Goal: Transaction & Acquisition: Purchase product/service

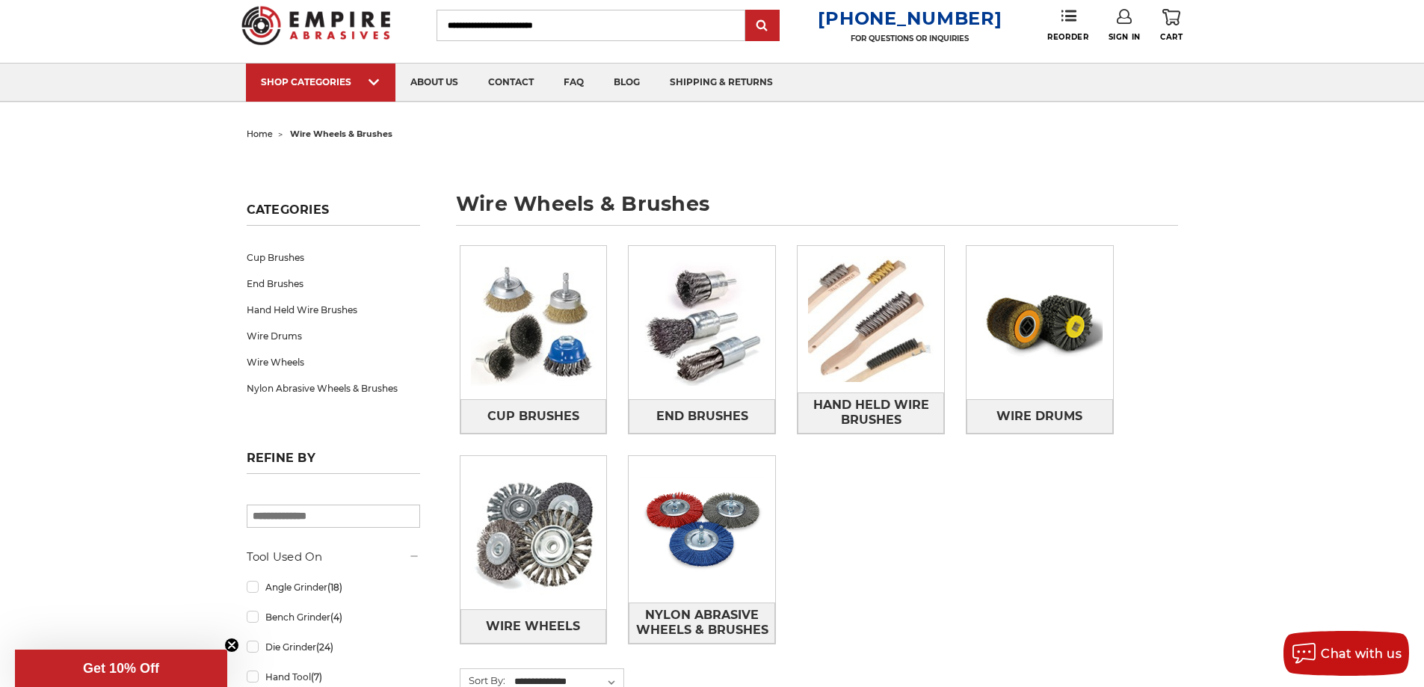
scroll to position [75, 0]
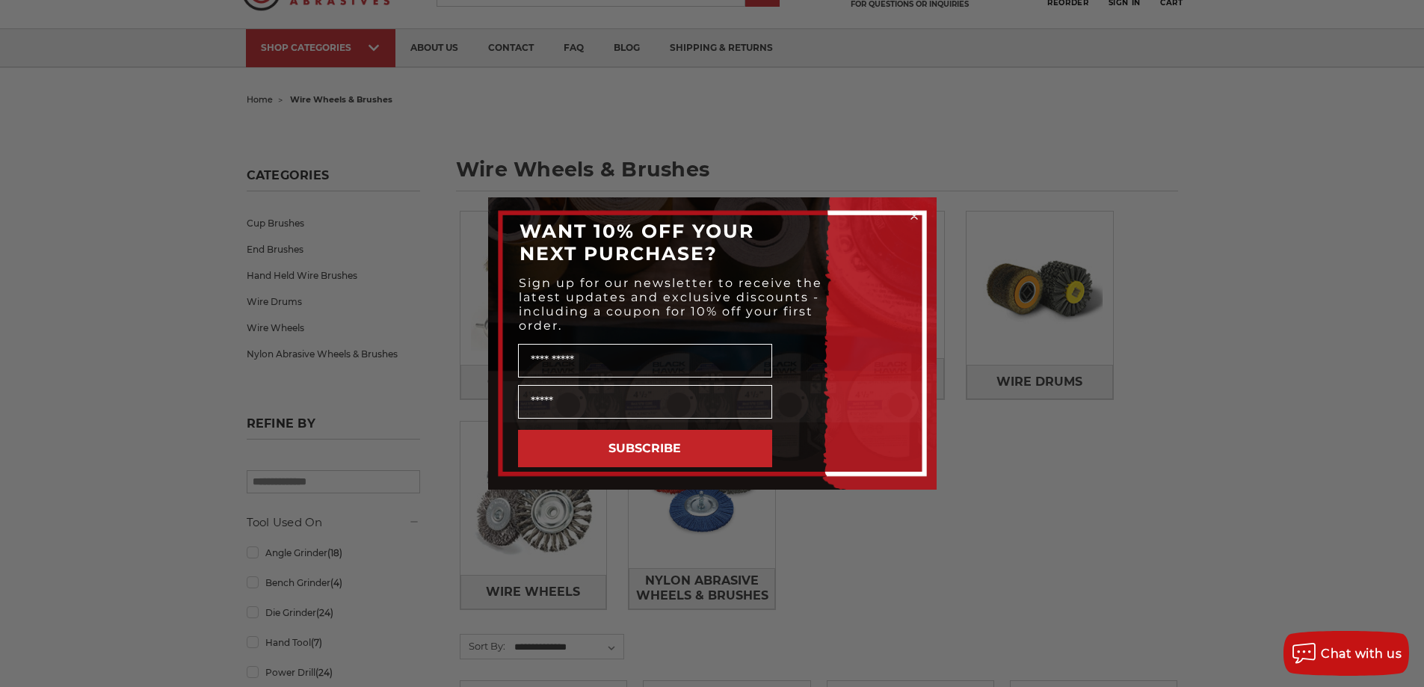
click at [916, 216] on circle "Close dialog" at bounding box center [914, 216] width 14 height 14
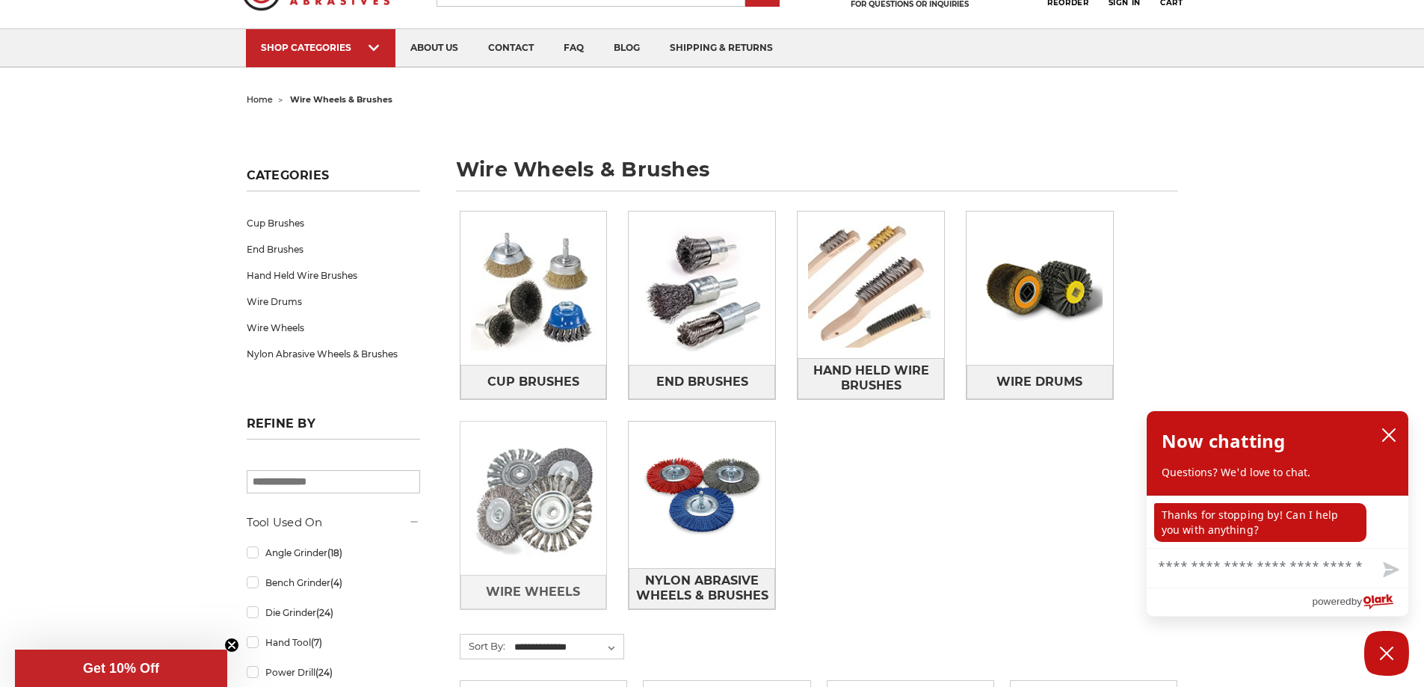
click at [567, 529] on img at bounding box center [534, 498] width 147 height 147
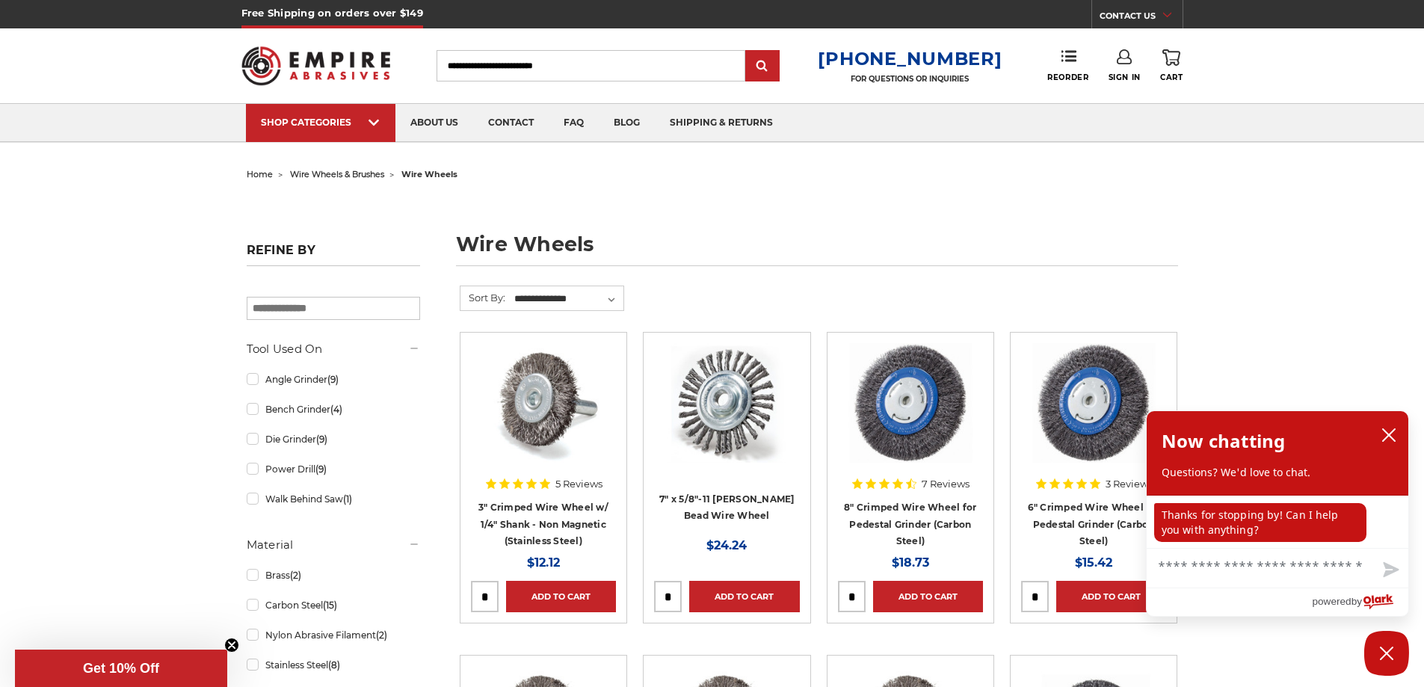
click at [242, 441] on aside "Refine by × Browse by Choose Your Grit, Grit & more Hide Filters Show Filters T…" at bounding box center [332, 490] width 189 height 508
click at [248, 442] on link "Die Grinder (9)" at bounding box center [333, 439] width 173 height 26
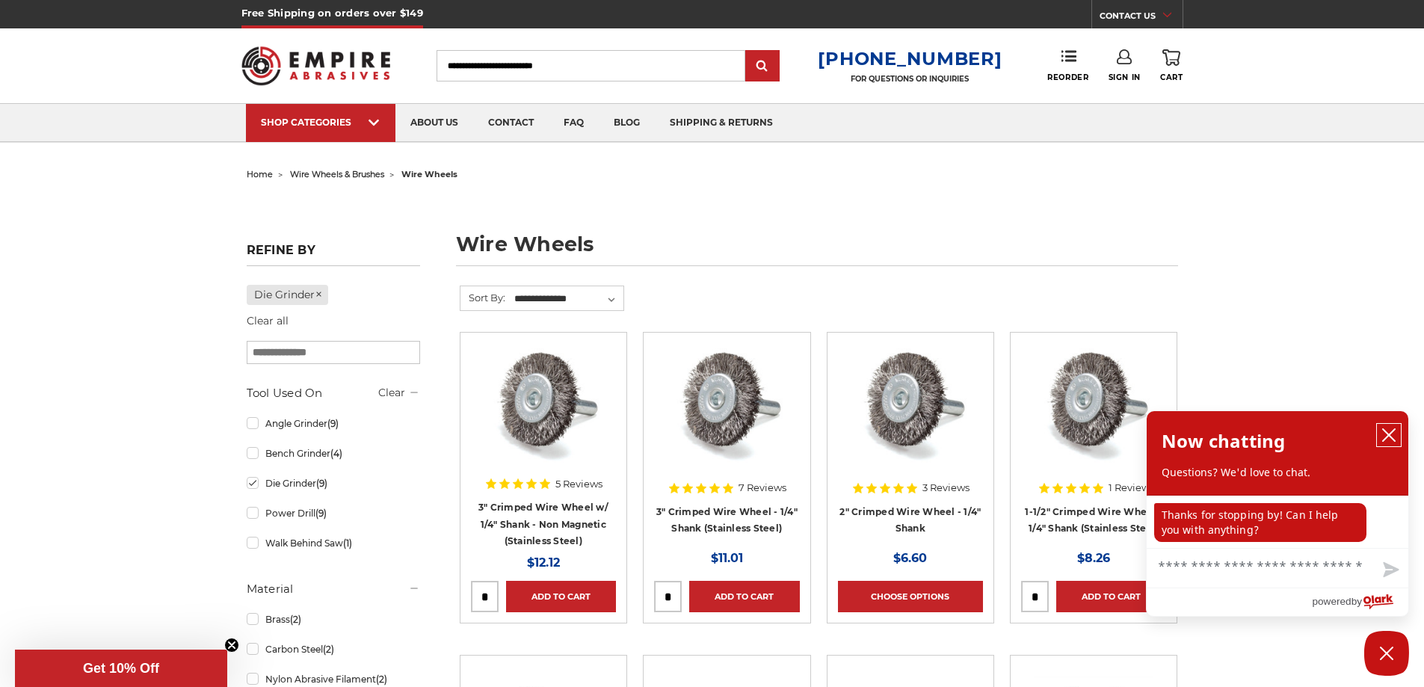
click at [1393, 428] on icon "close chatbox" at bounding box center [1389, 435] width 15 height 15
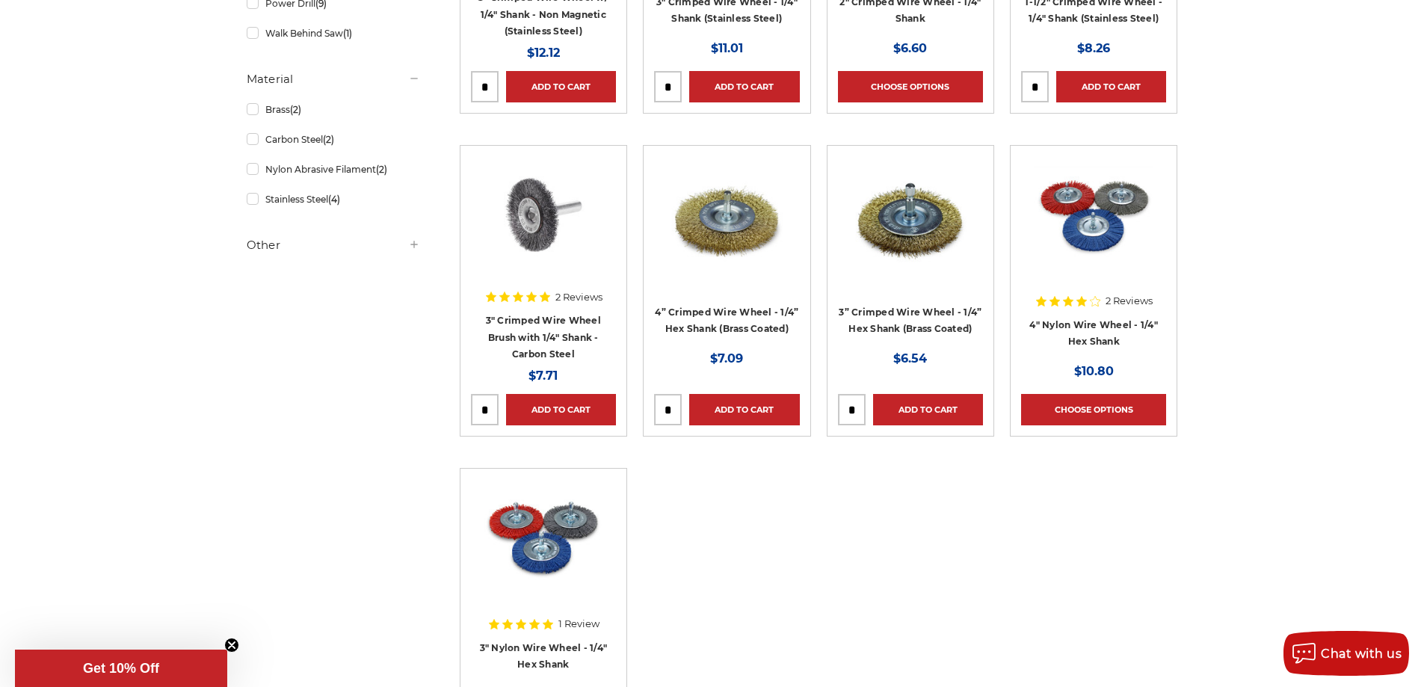
scroll to position [449, 0]
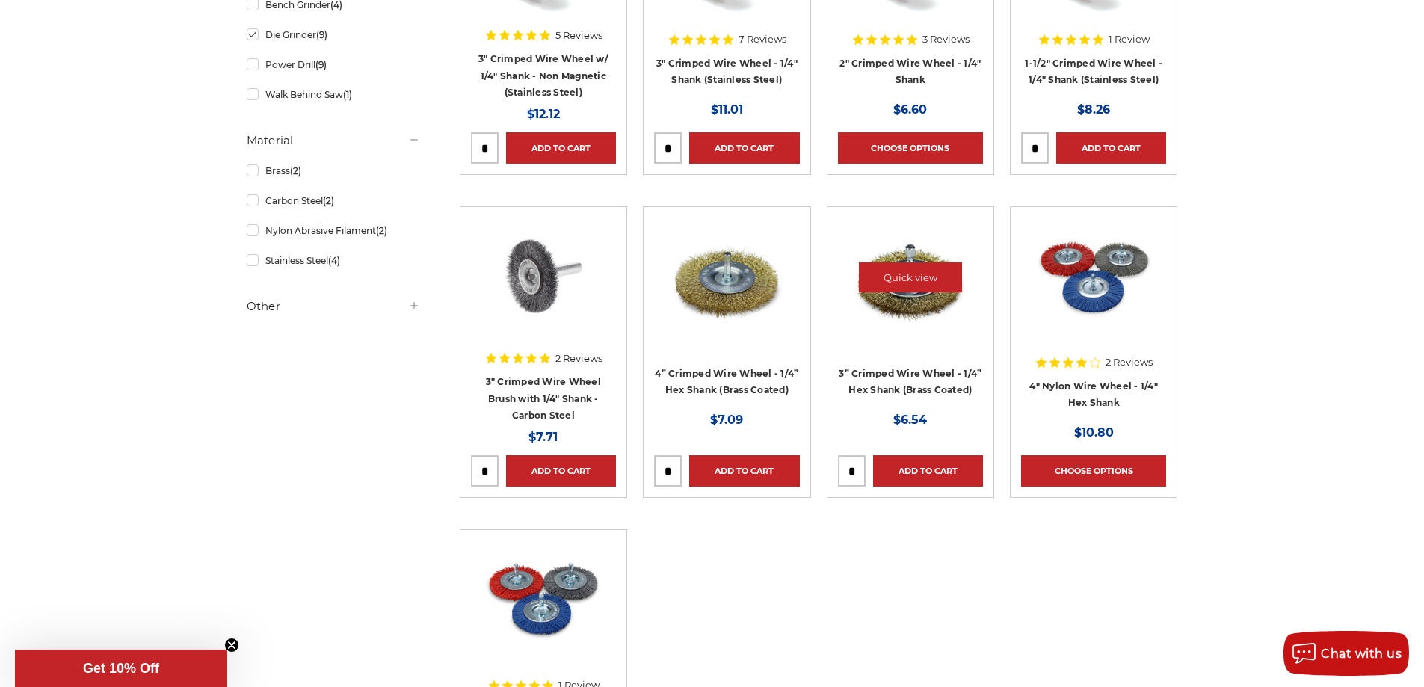
click at [905, 325] on img at bounding box center [911, 278] width 120 height 120
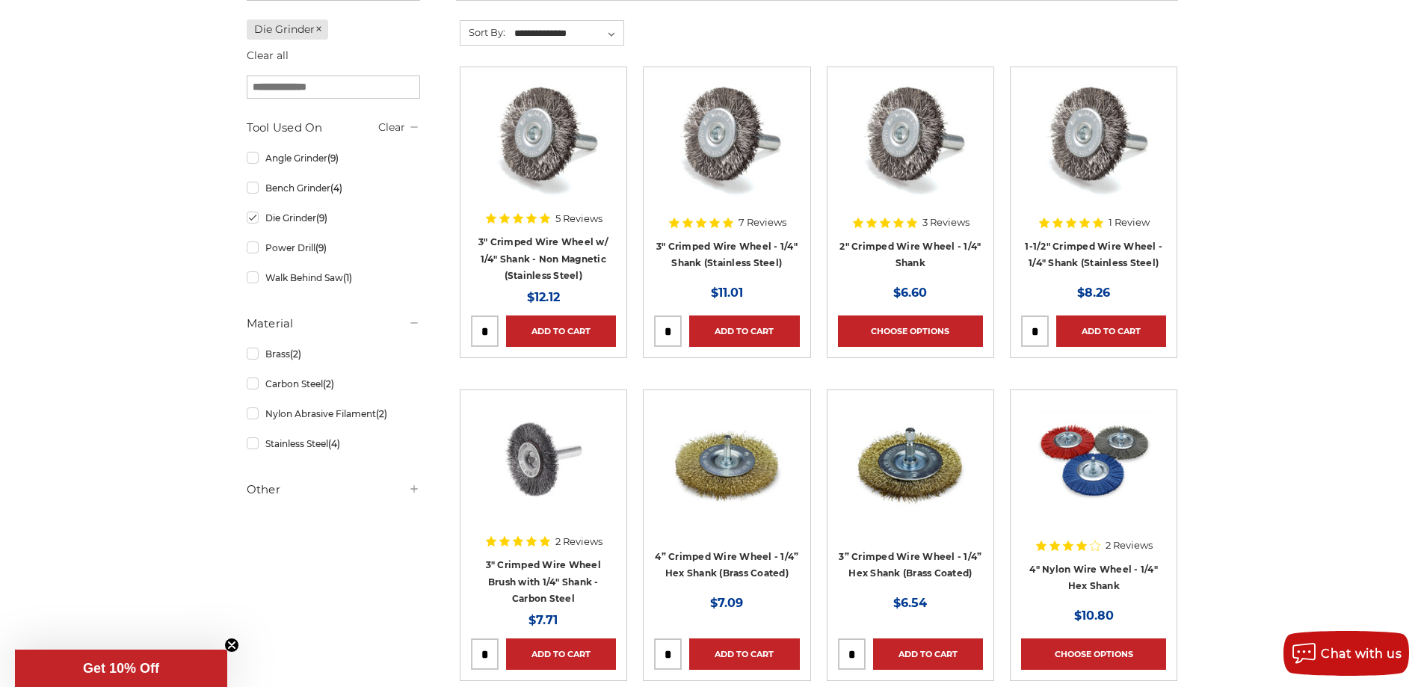
scroll to position [224, 0]
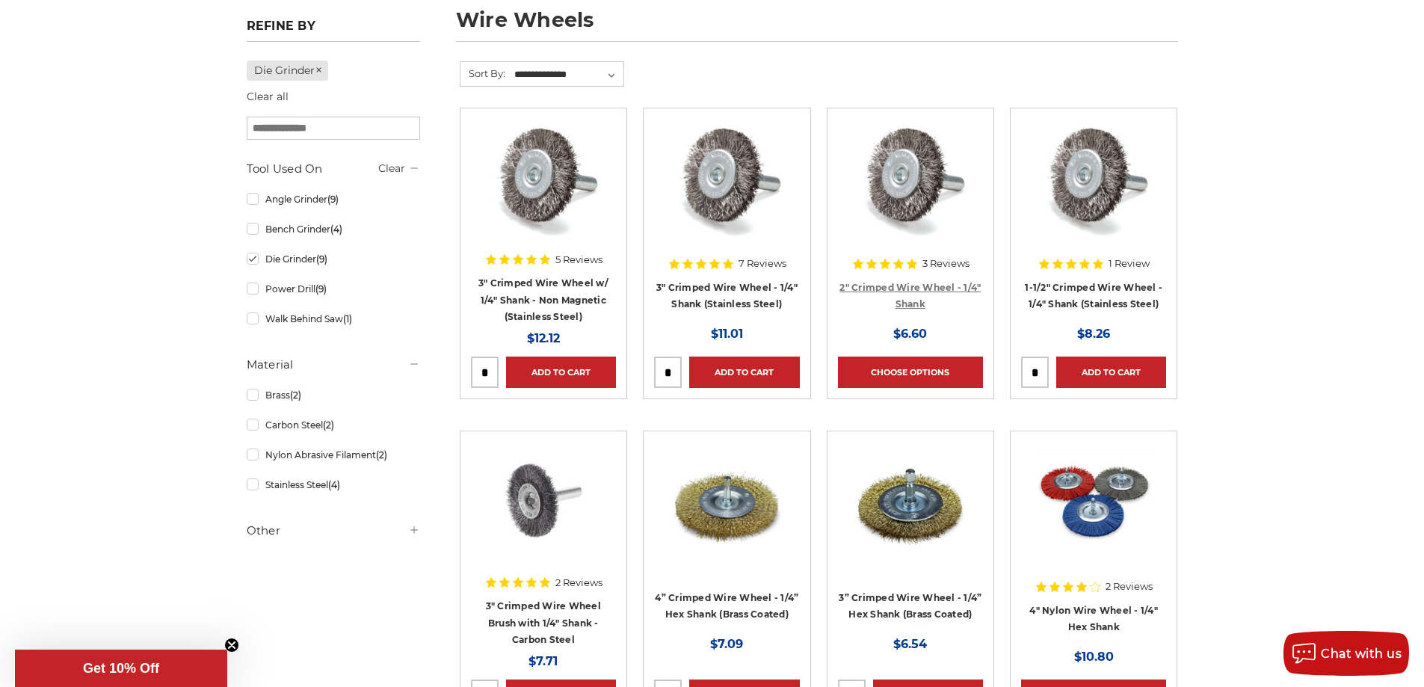
click at [917, 285] on link "2" Crimped Wire Wheel - 1/4" Shank" at bounding box center [910, 296] width 141 height 28
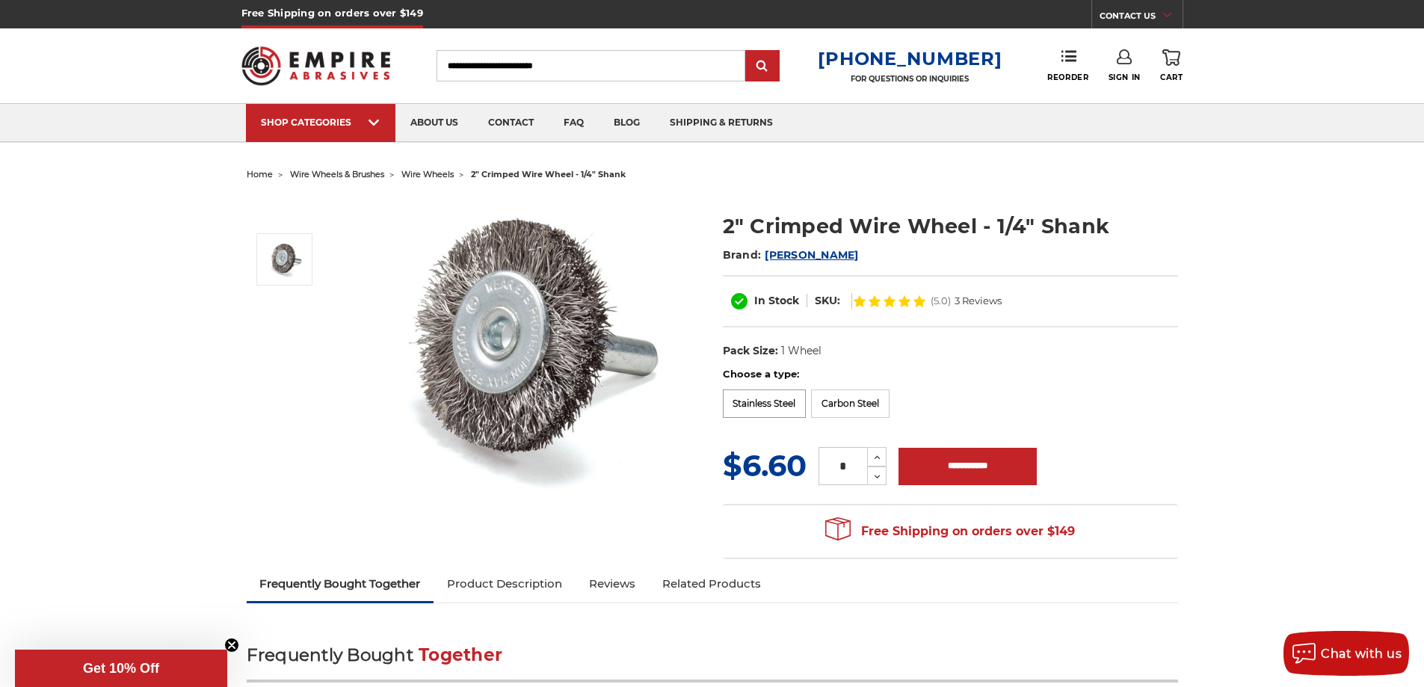
click at [757, 408] on label "Stainless Steel" at bounding box center [765, 404] width 84 height 28
click at [879, 407] on label "Carbon Steel" at bounding box center [850, 404] width 79 height 28
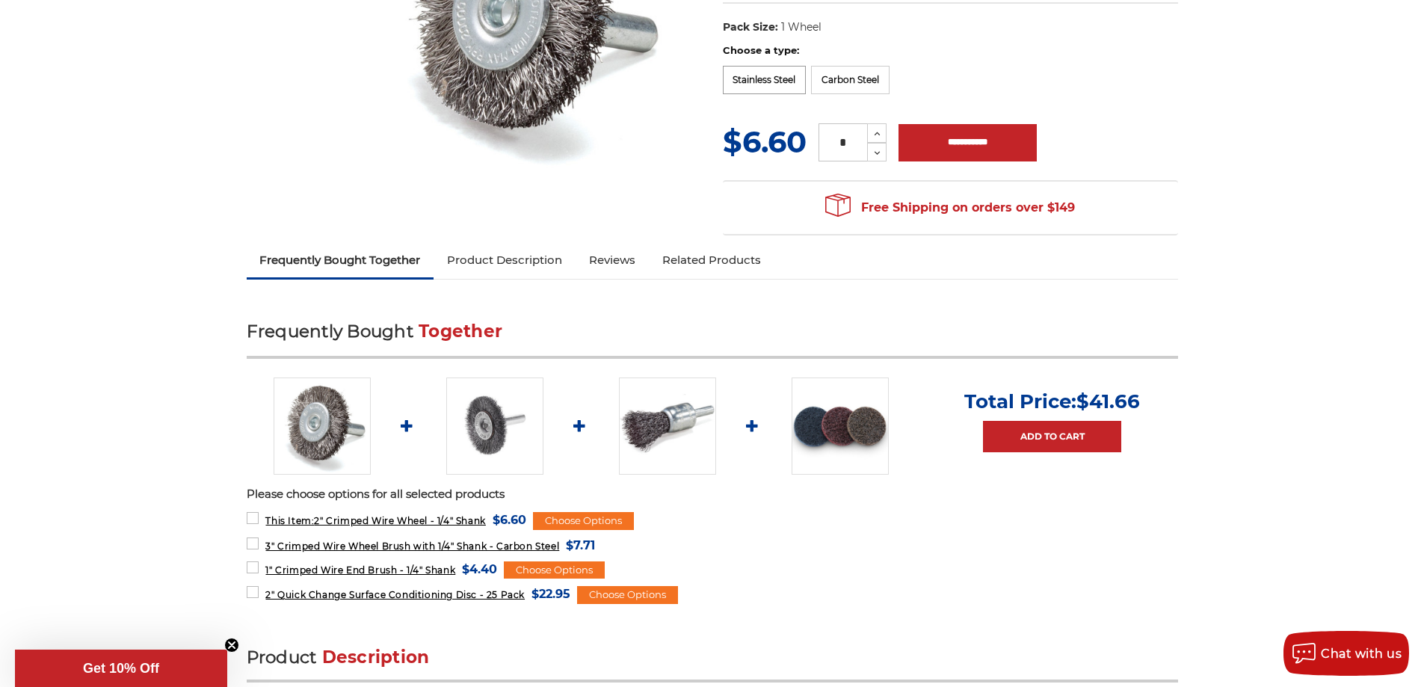
scroll to position [374, 0]
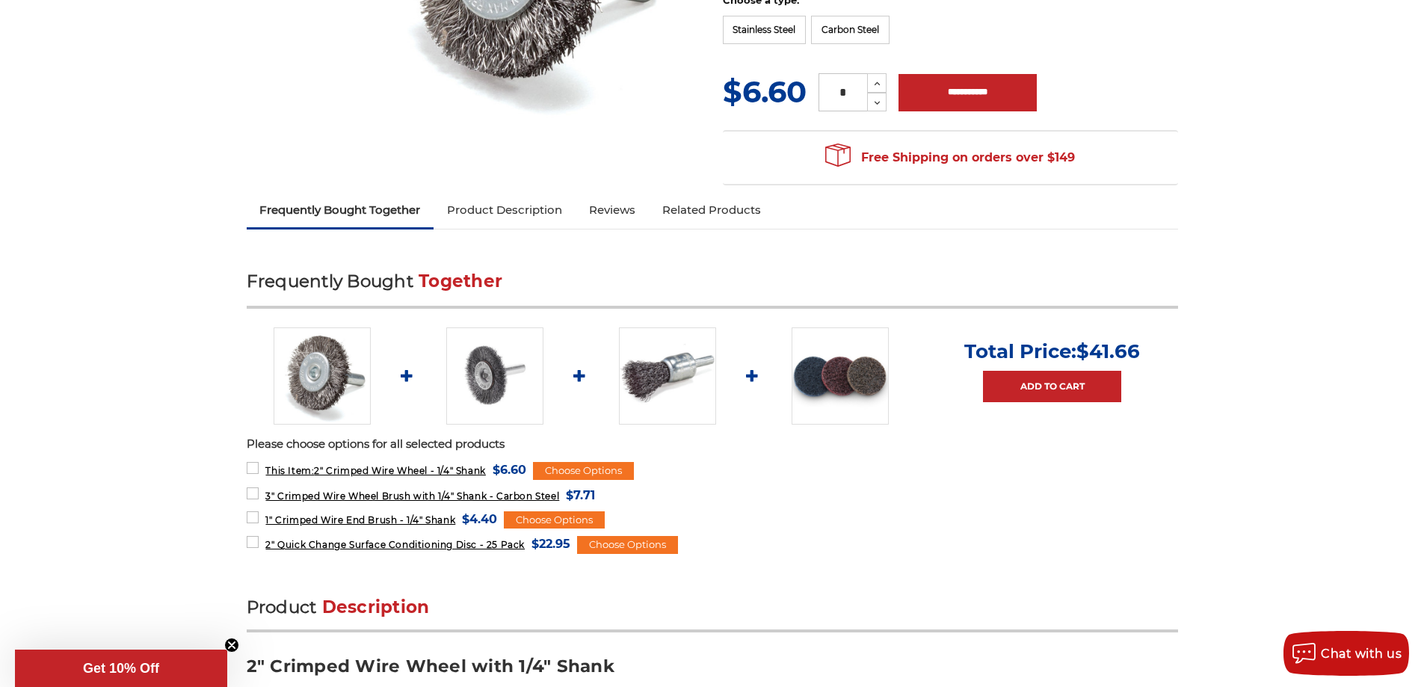
click at [546, 202] on link "Product Description" at bounding box center [505, 210] width 142 height 33
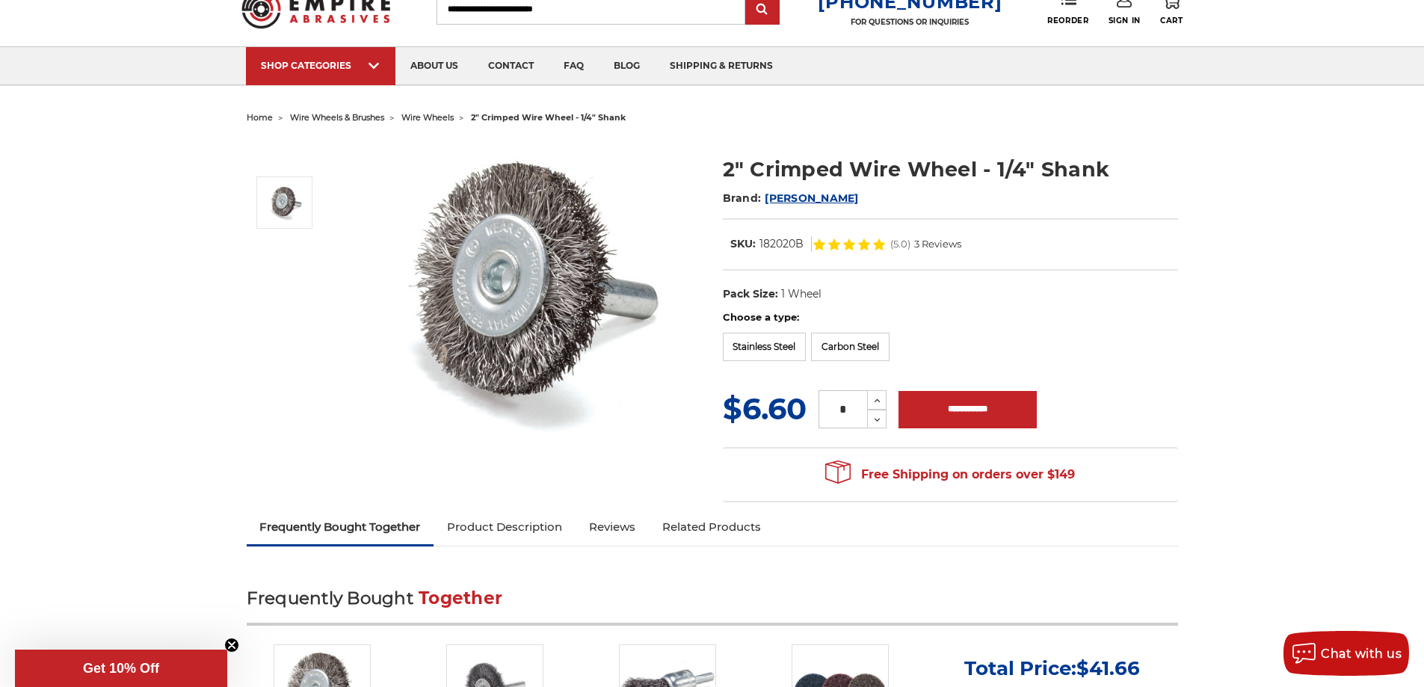
scroll to position [0, 0]
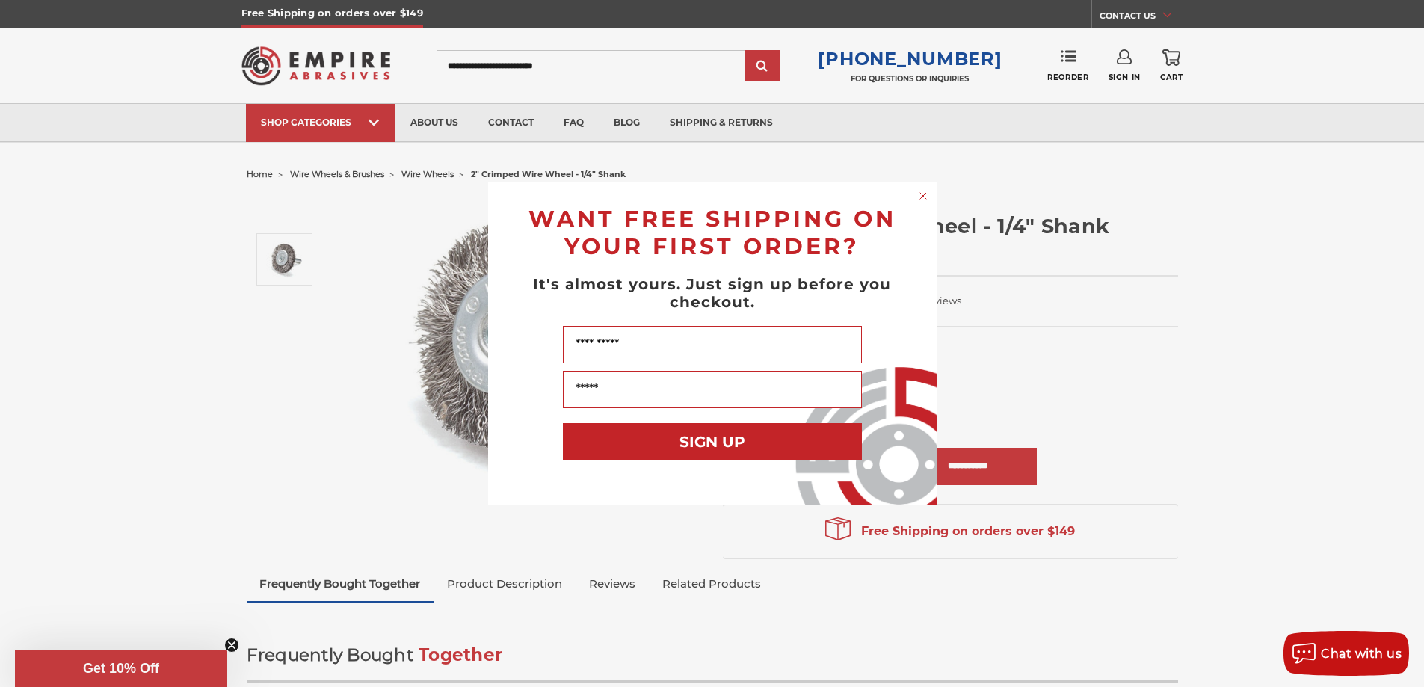
click at [925, 194] on circle "Close dialog" at bounding box center [923, 195] width 14 height 14
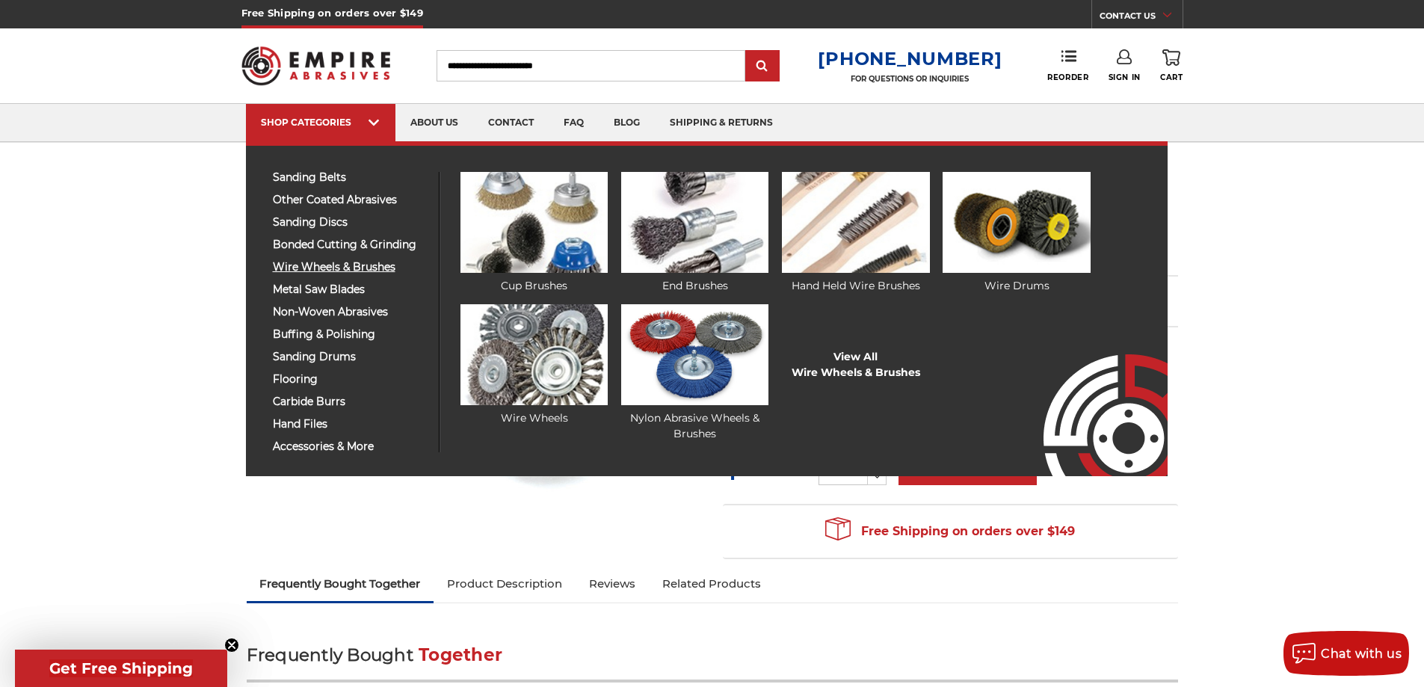
click at [333, 266] on span "wire wheels & brushes" at bounding box center [350, 267] width 155 height 11
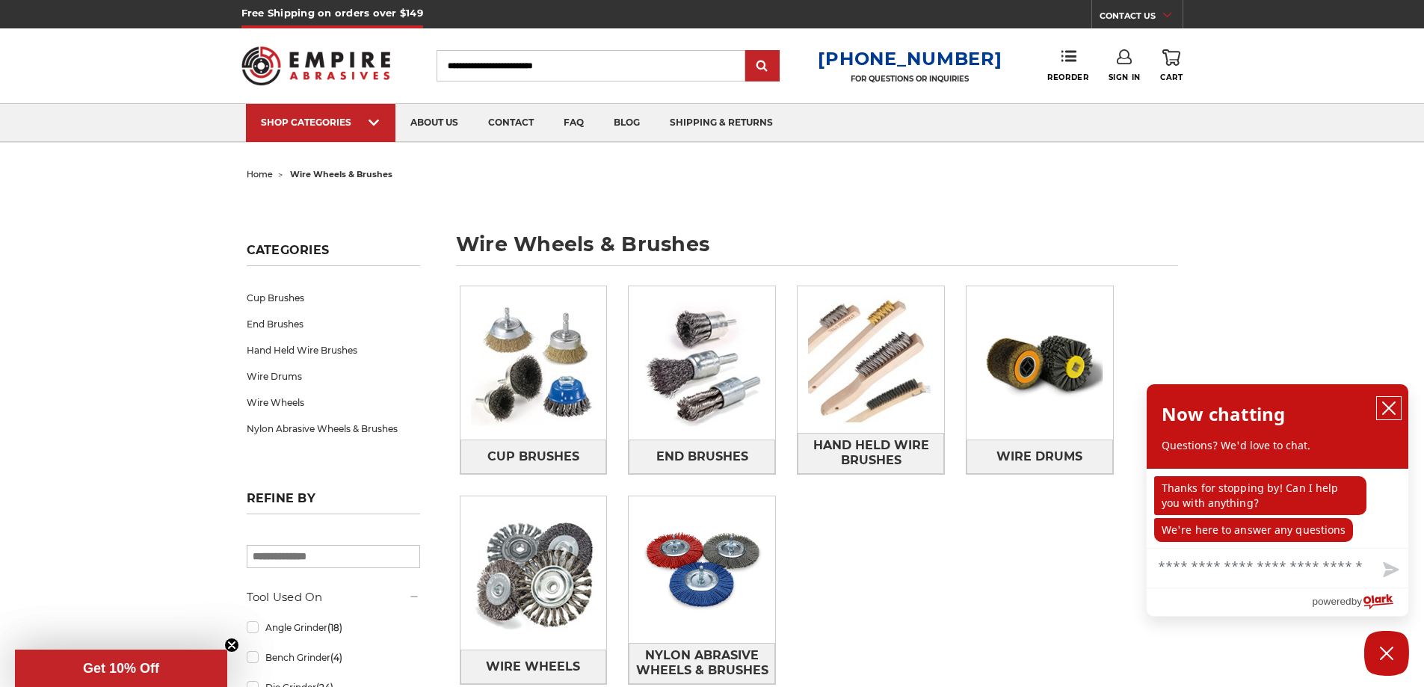
click at [1397, 407] on button "close chatbox" at bounding box center [1389, 408] width 24 height 22
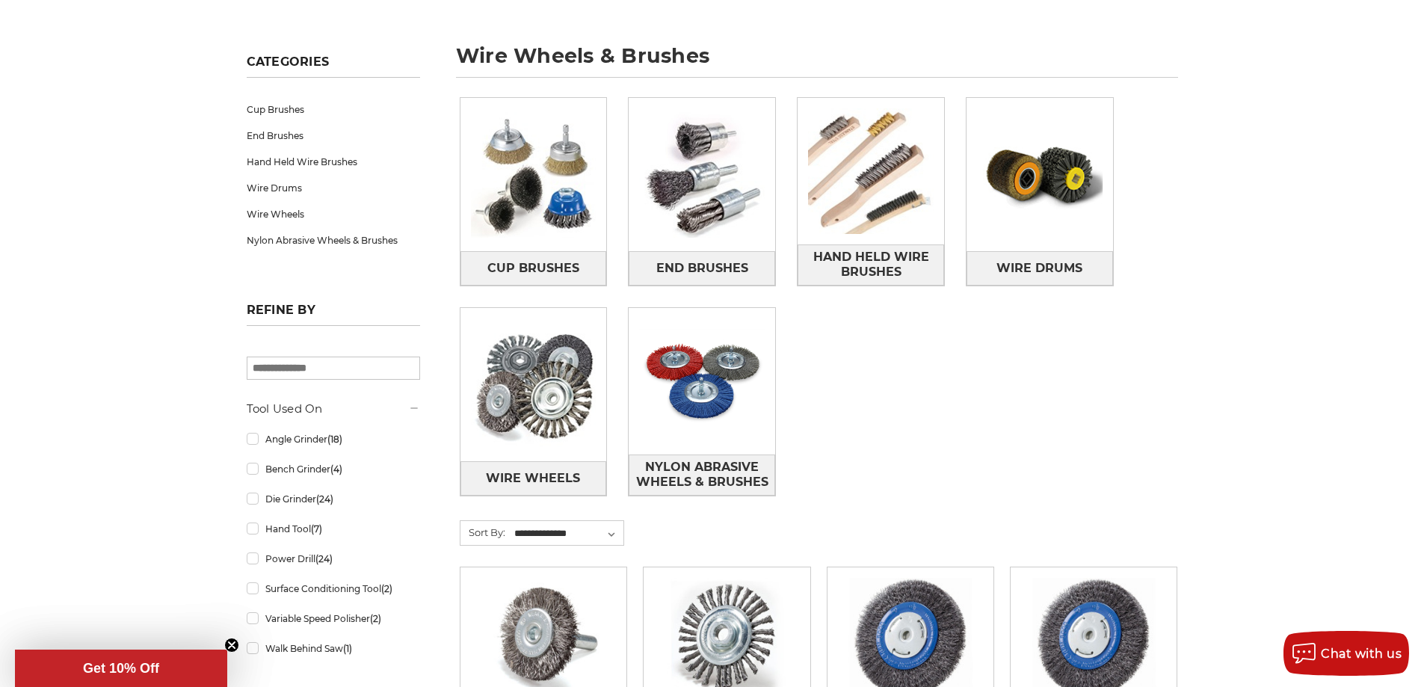
scroll to position [224, 0]
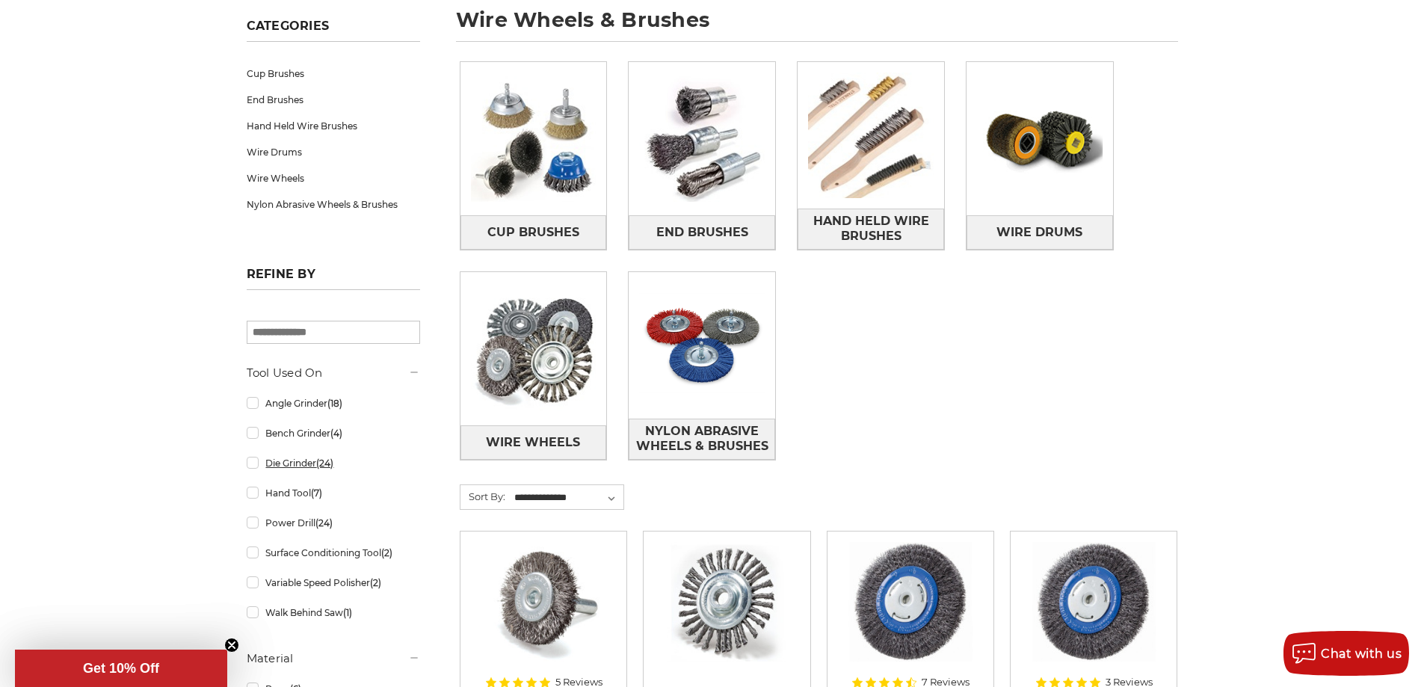
click at [257, 467] on link "Die Grinder (24)" at bounding box center [333, 463] width 173 height 26
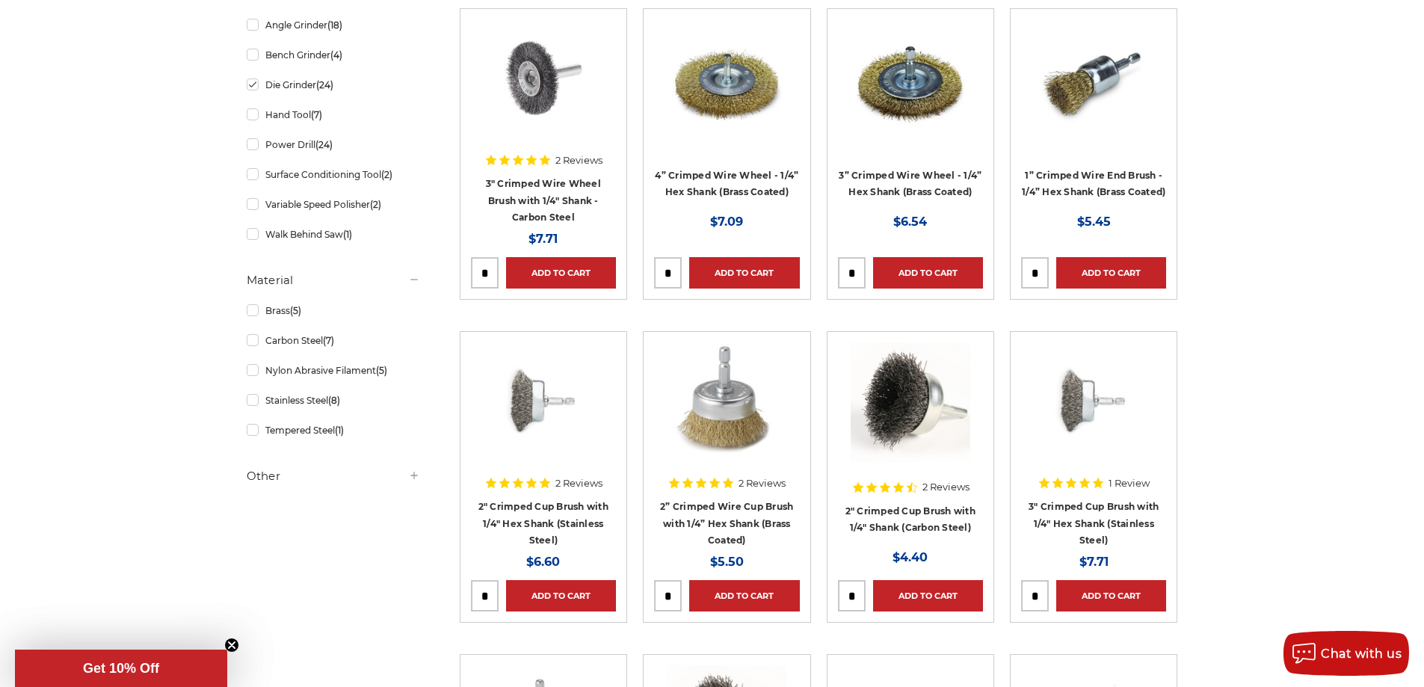
scroll to position [673, 0]
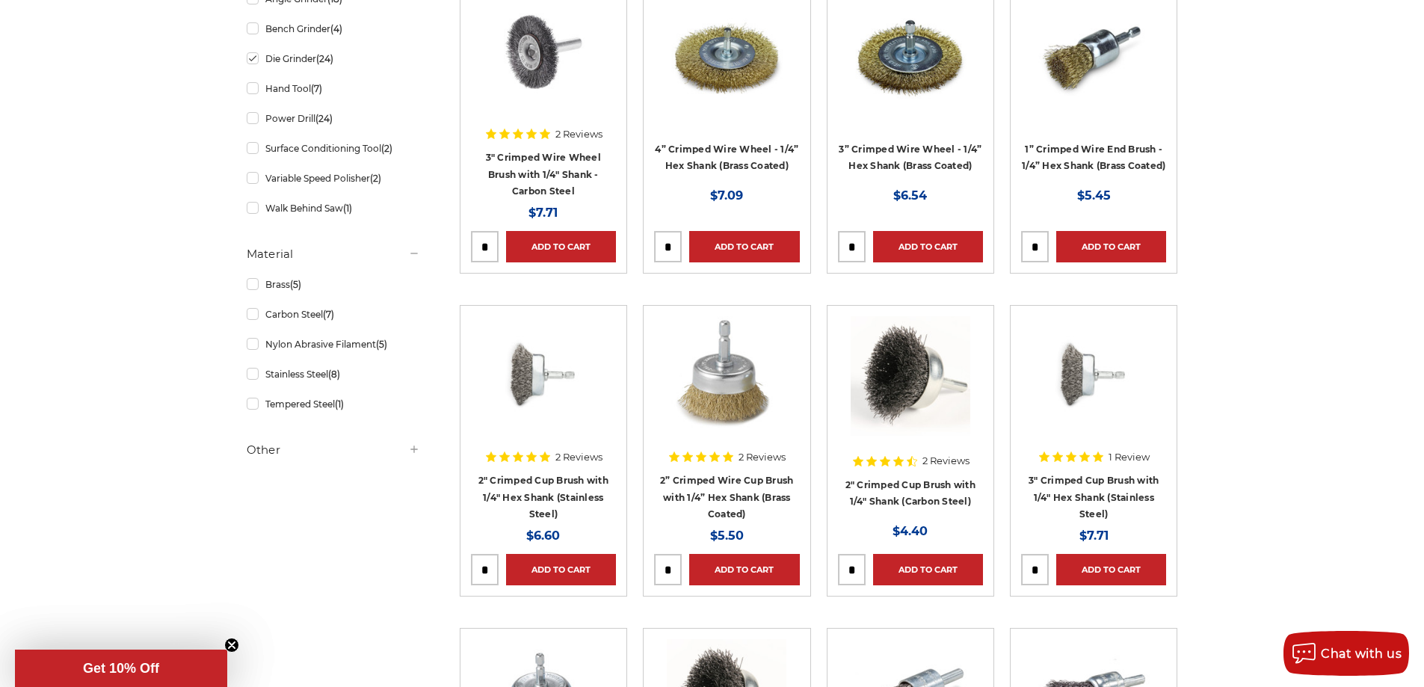
click at [409, 458] on div "Other" at bounding box center [333, 450] width 173 height 18
click at [410, 455] on icon at bounding box center [414, 449] width 12 height 12
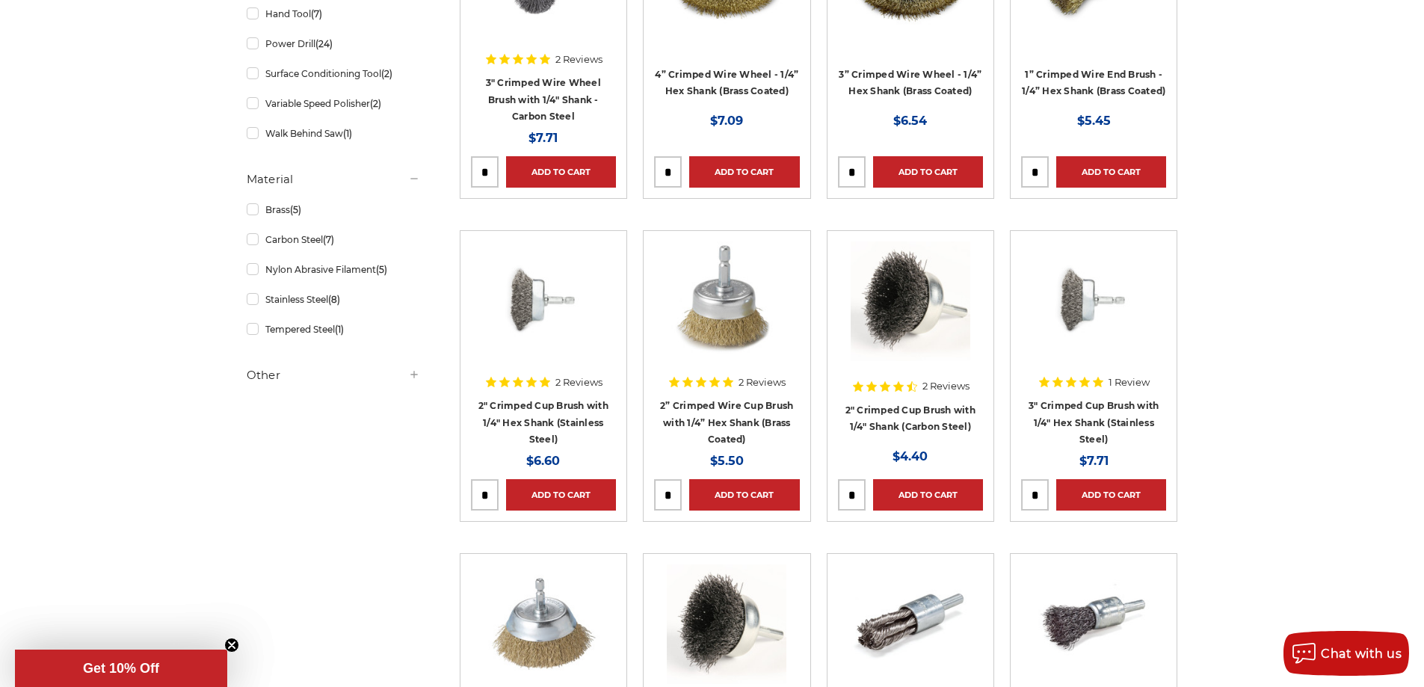
scroll to position [0, 0]
